Goal: Task Accomplishment & Management: Manage account settings

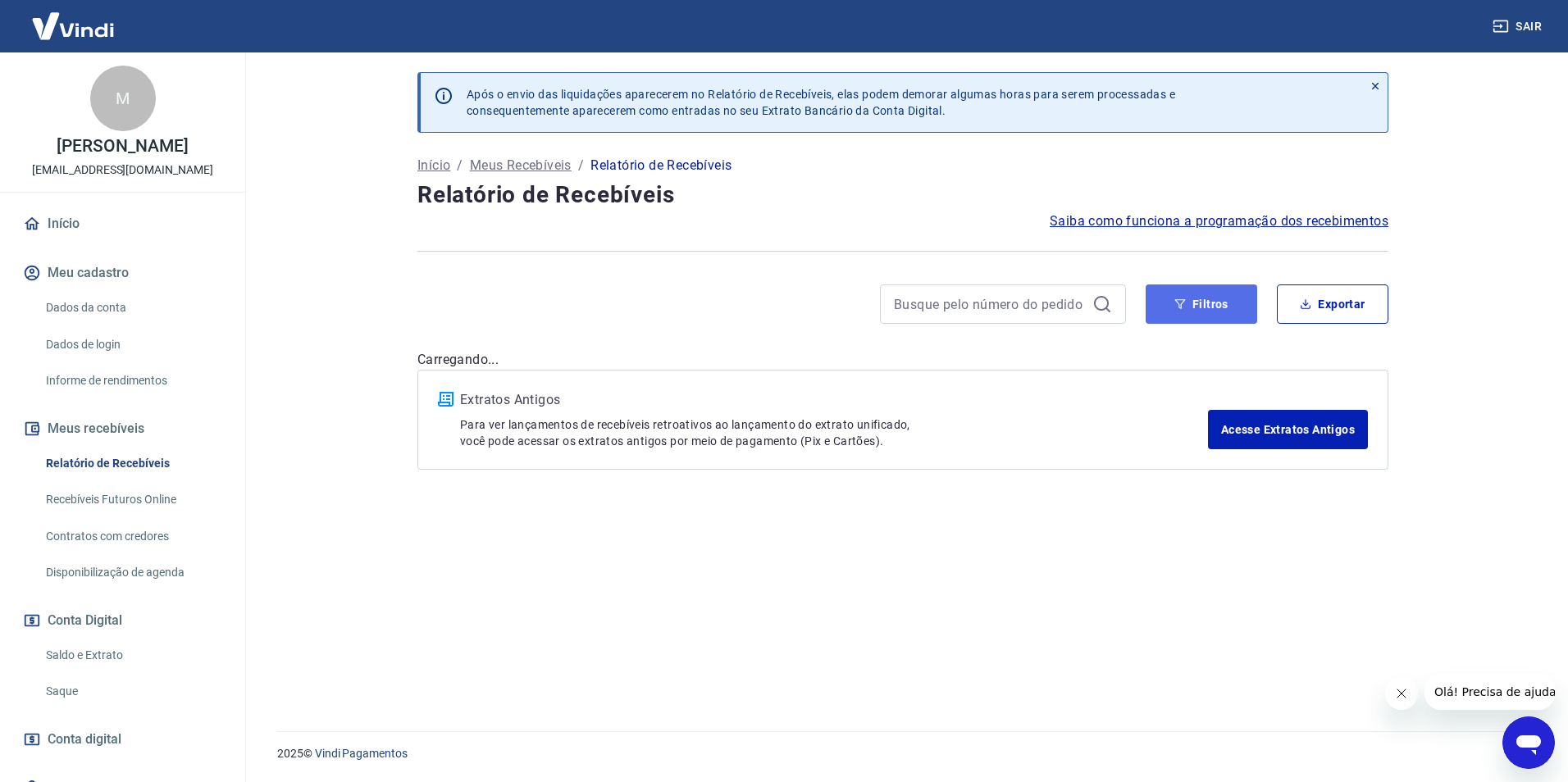
click at [1184, 309] on icon "button" at bounding box center [1180, 303] width 11 height 11
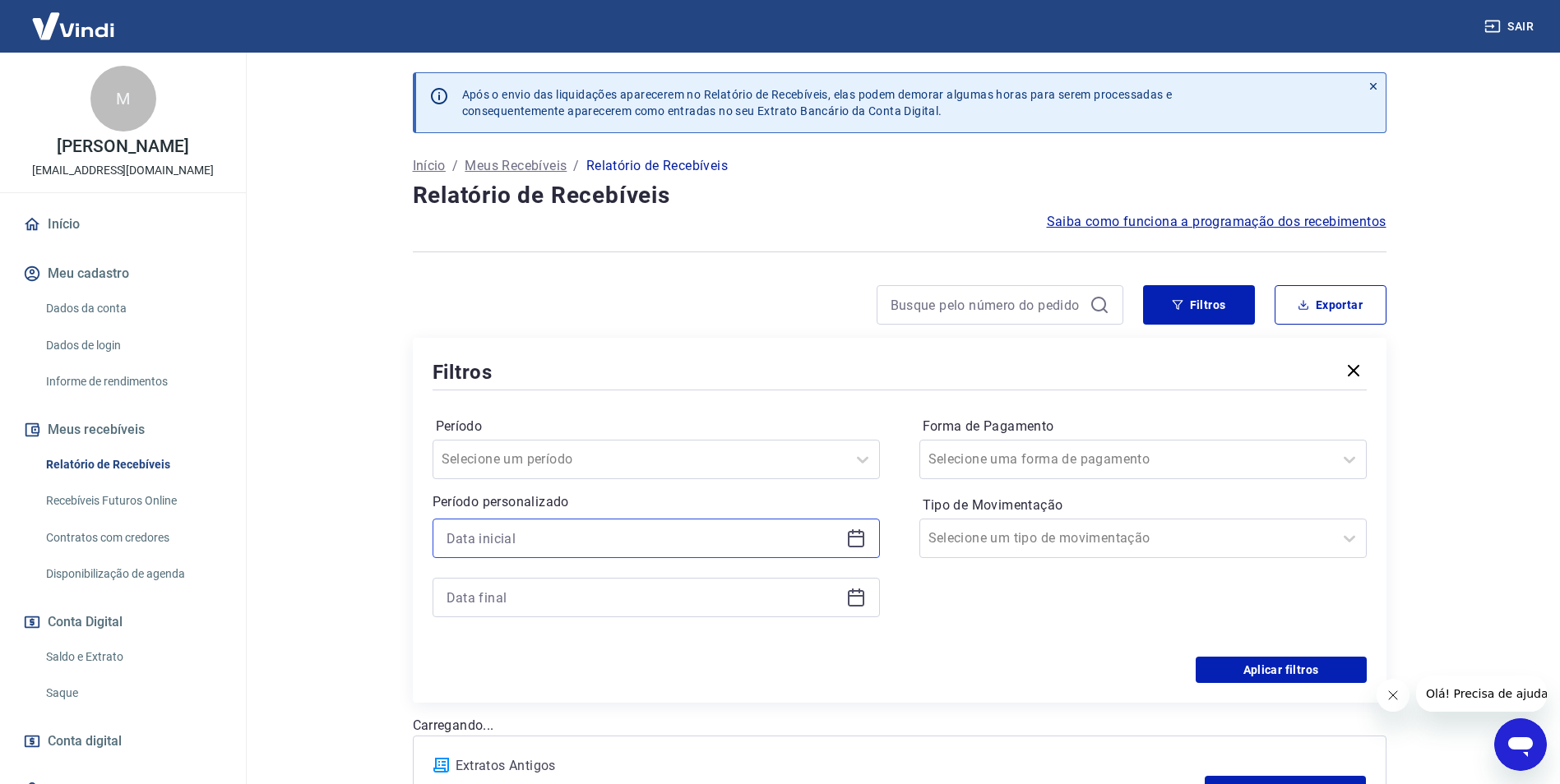
click at [555, 532] on input at bounding box center [643, 538] width 393 height 25
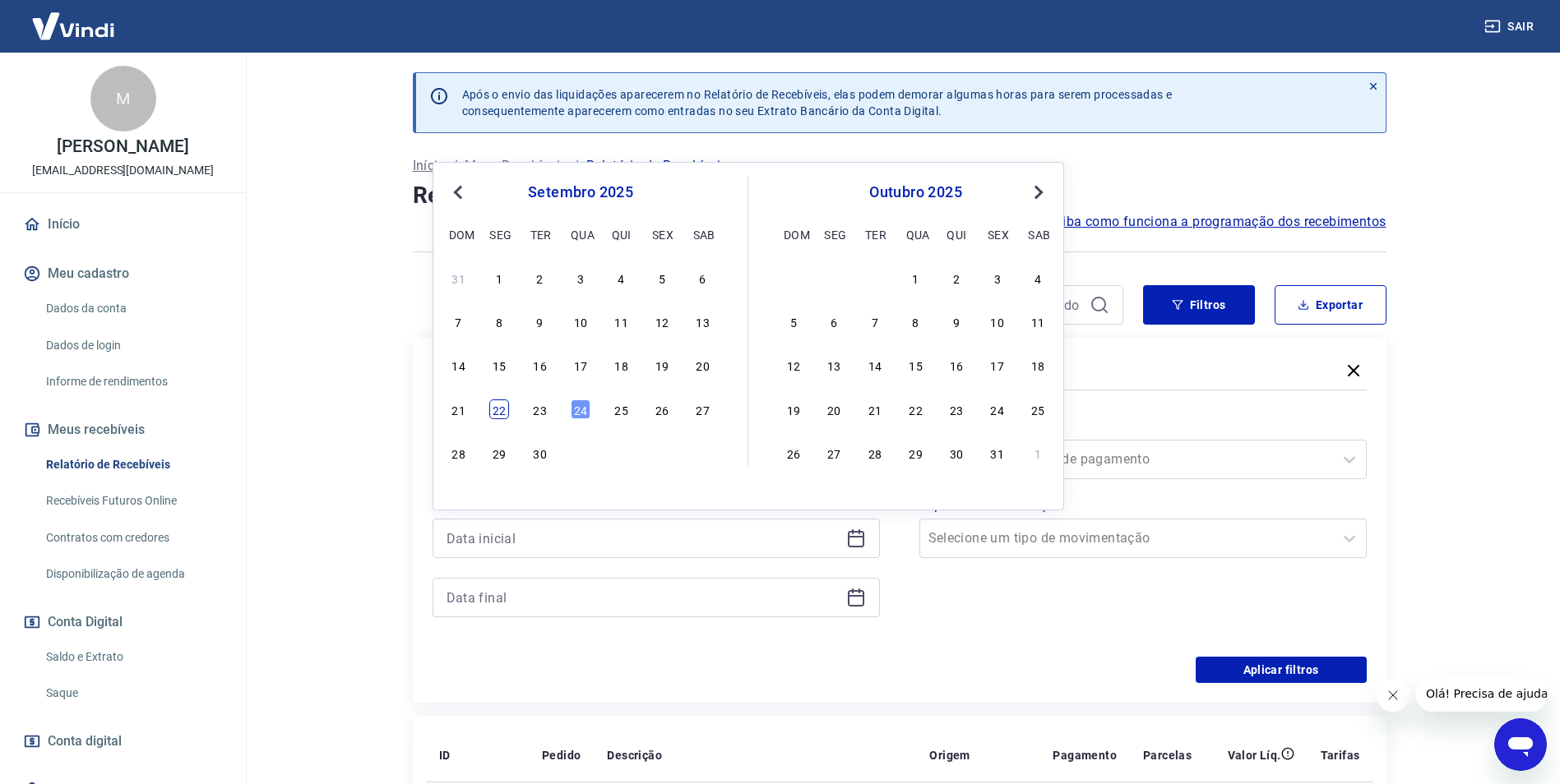
click at [496, 417] on div "22" at bounding box center [499, 409] width 20 height 20
type input "[DATE]"
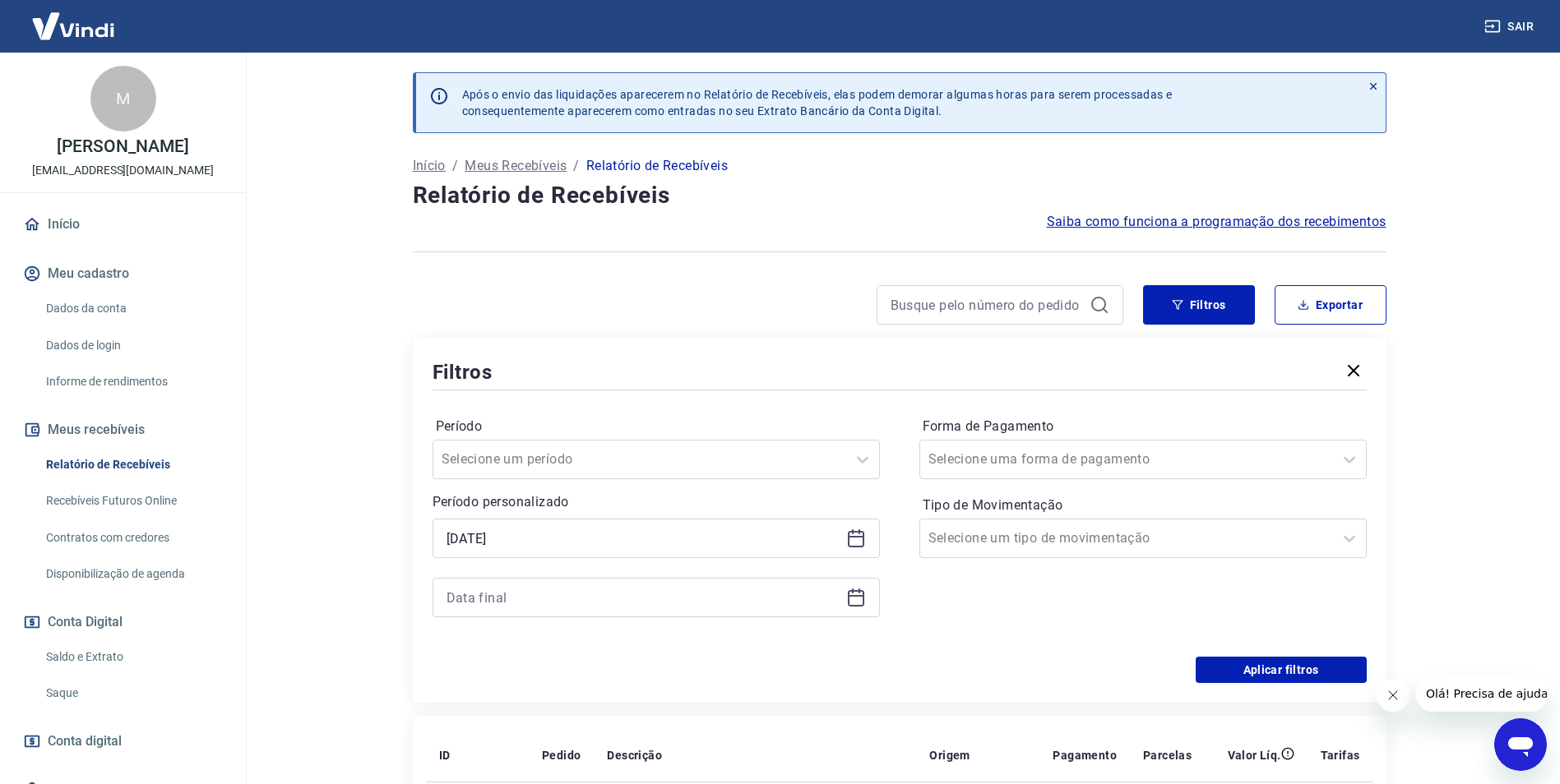
click at [866, 599] on div at bounding box center [656, 598] width 447 height 40
click at [859, 597] on icon at bounding box center [856, 596] width 16 height 2
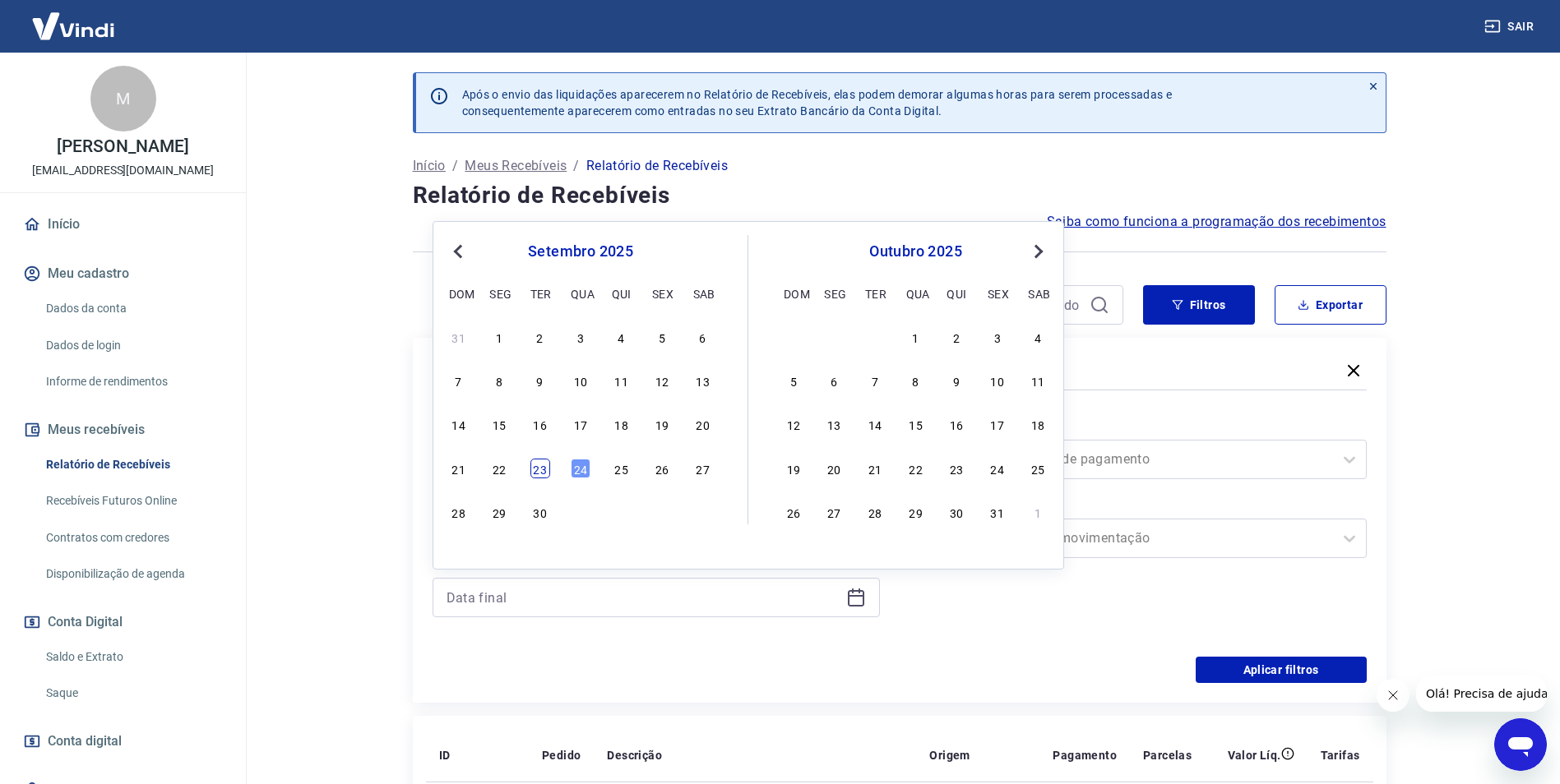
click at [549, 473] on div "23" at bounding box center [540, 468] width 20 height 20
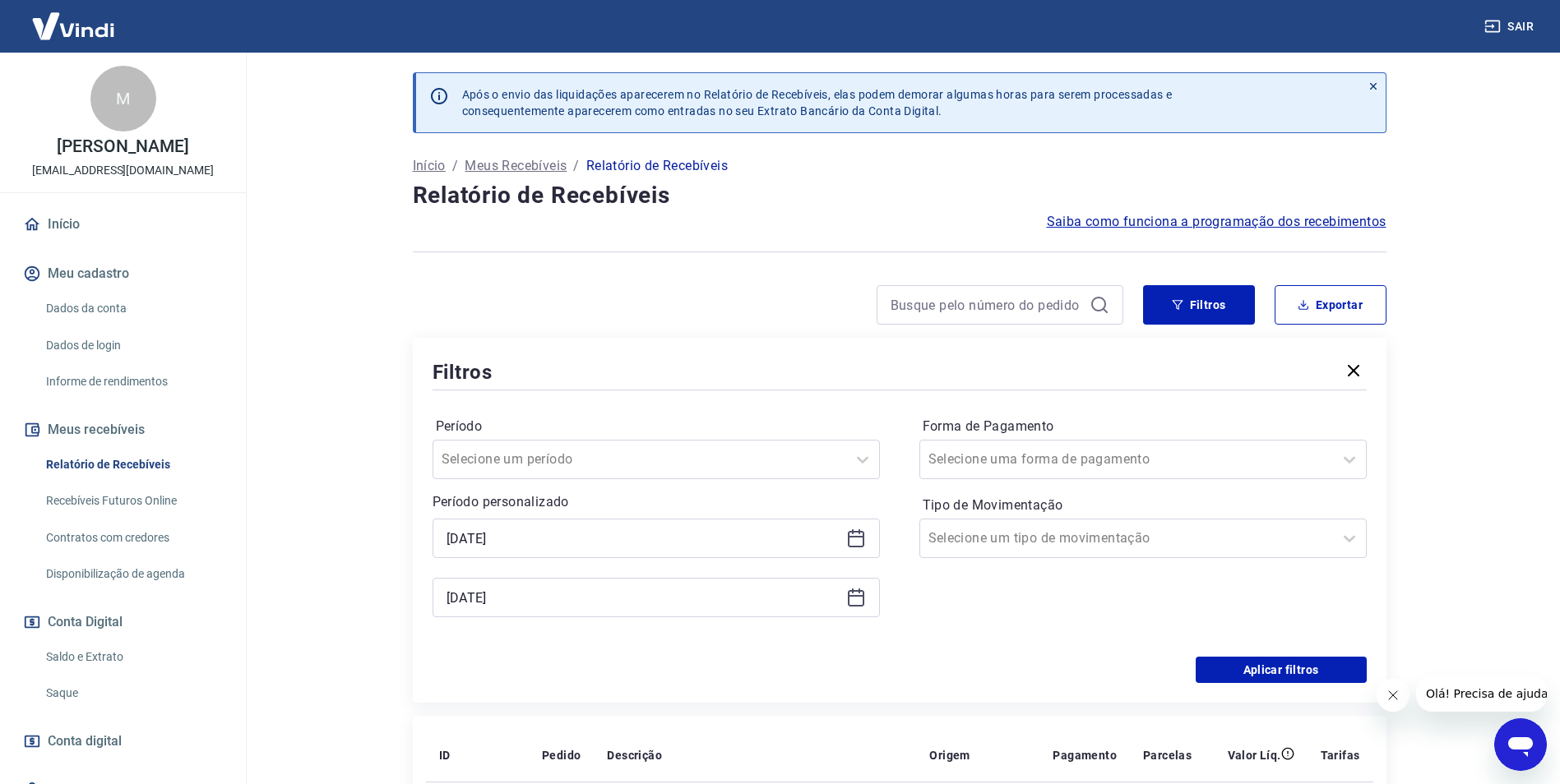
type input "[DATE]"
click at [1304, 674] on button "Aplicar filtros" at bounding box center [1282, 669] width 171 height 27
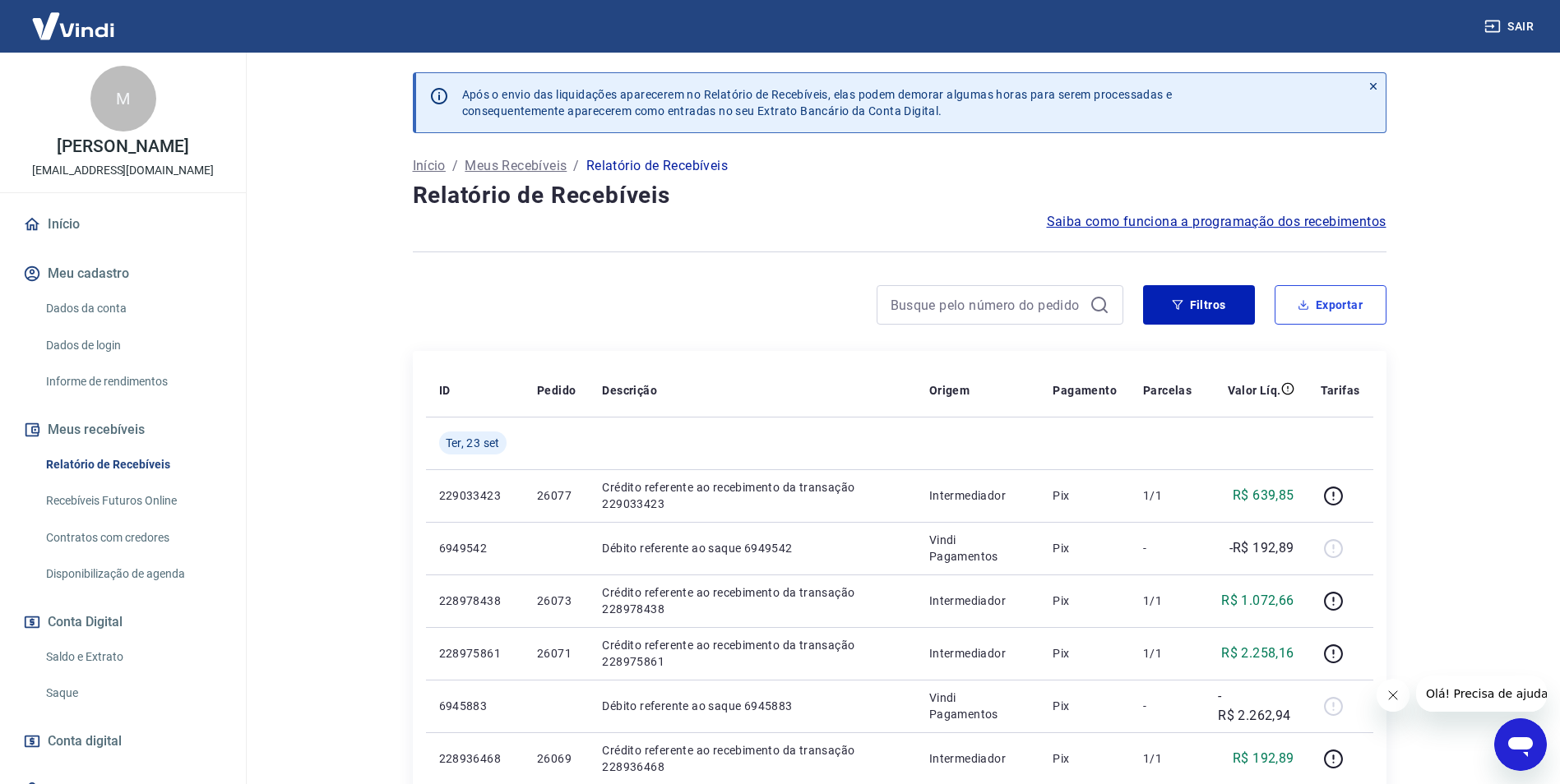
click at [1326, 320] on button "Exportar" at bounding box center [1331, 305] width 112 height 40
type input "[DATE]"
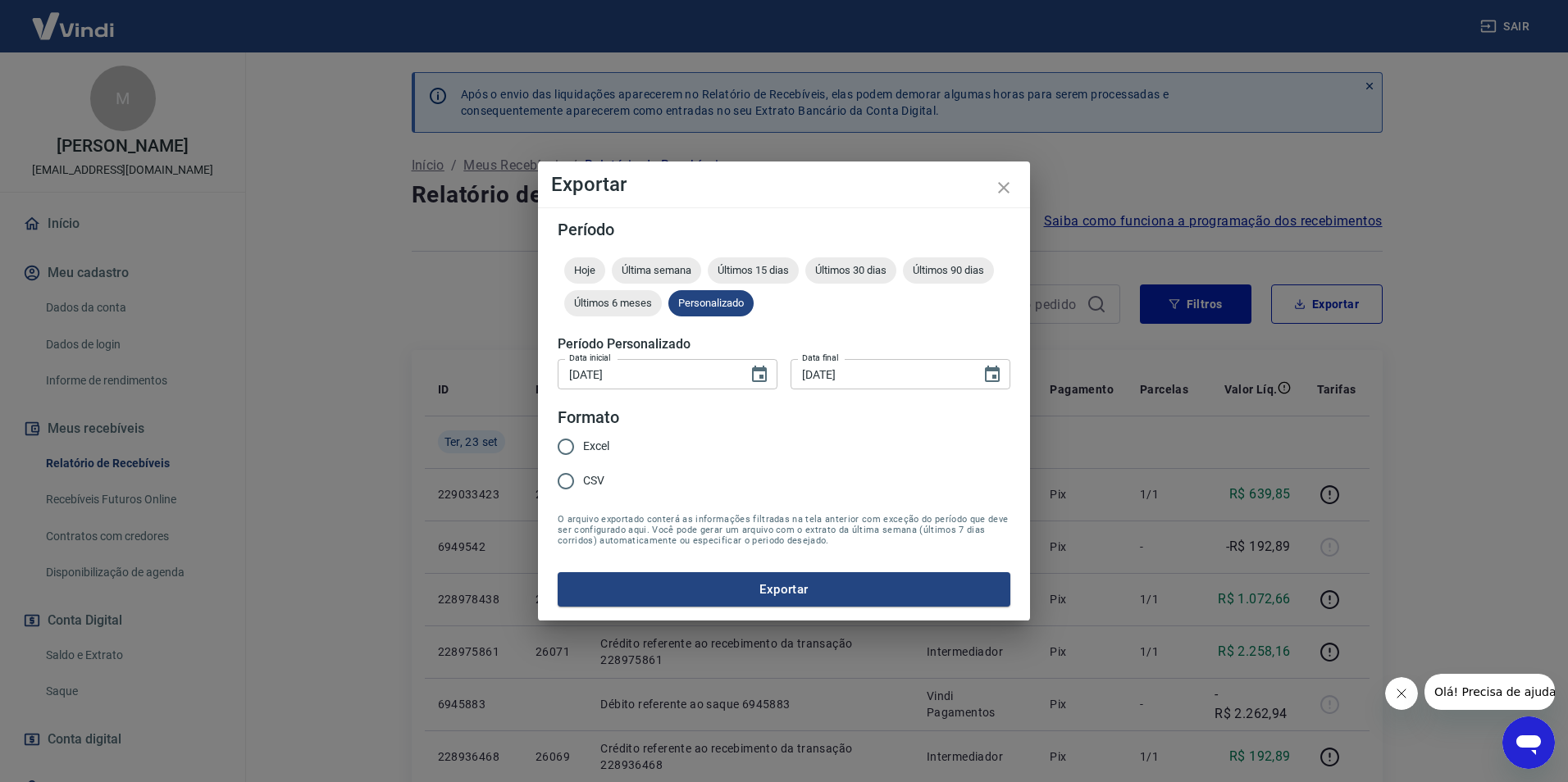
click at [593, 452] on span "Excel" at bounding box center [595, 447] width 27 height 17
click at [583, 452] on input "Excel" at bounding box center [565, 447] width 34 height 34
radio input "true"
click at [901, 590] on button "Exportar" at bounding box center [784, 590] width 453 height 34
